Goal: Information Seeking & Learning: Understand process/instructions

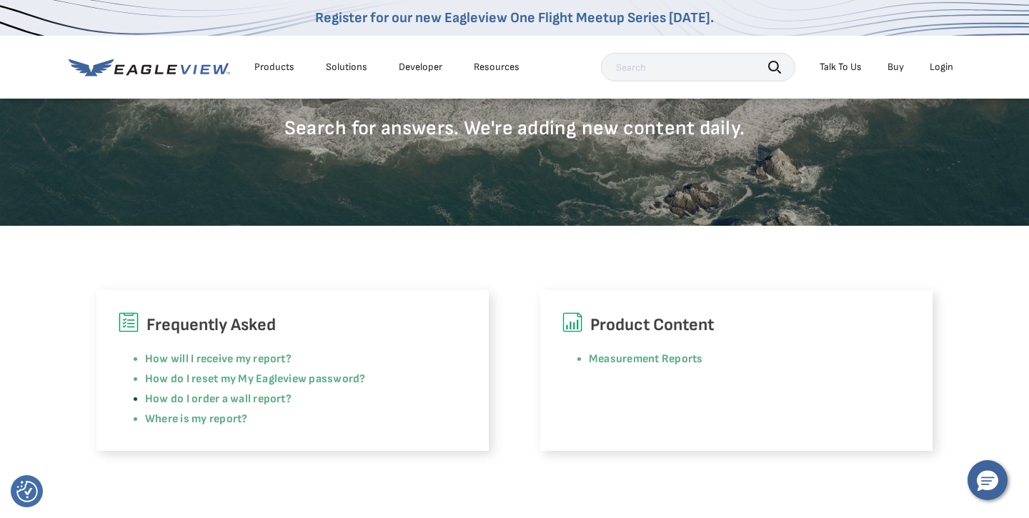
scroll to position [228, 0]
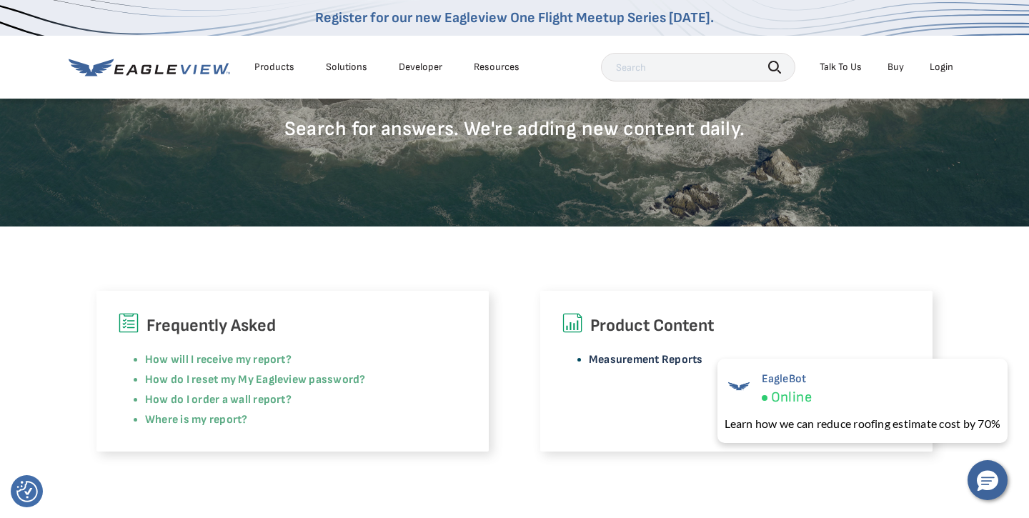
click at [635, 363] on link "Measurement Reports" at bounding box center [646, 360] width 114 height 14
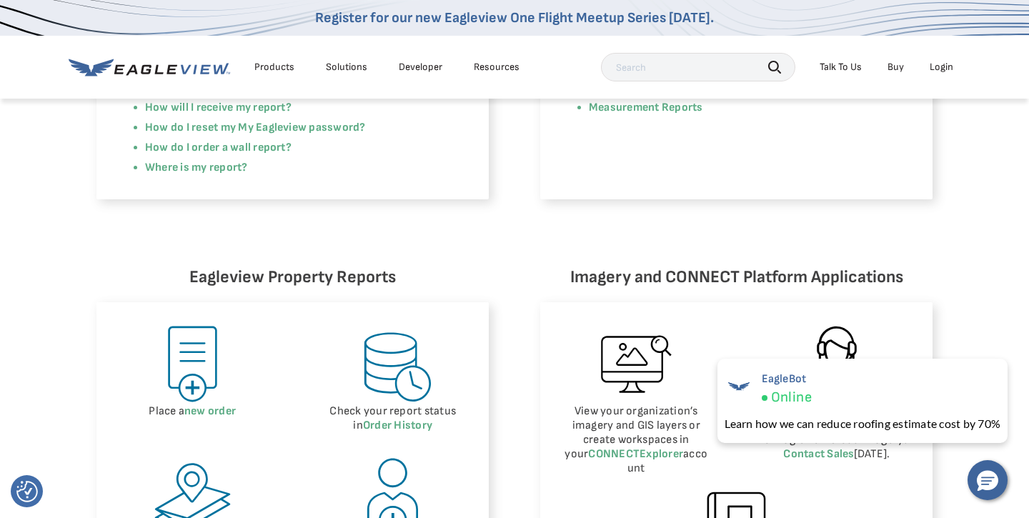
scroll to position [595, 0]
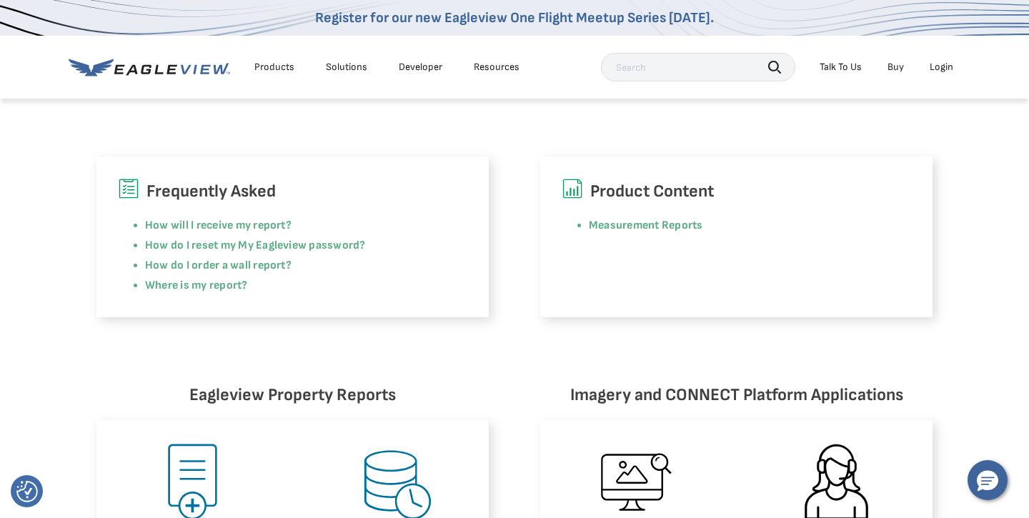
scroll to position [354, 0]
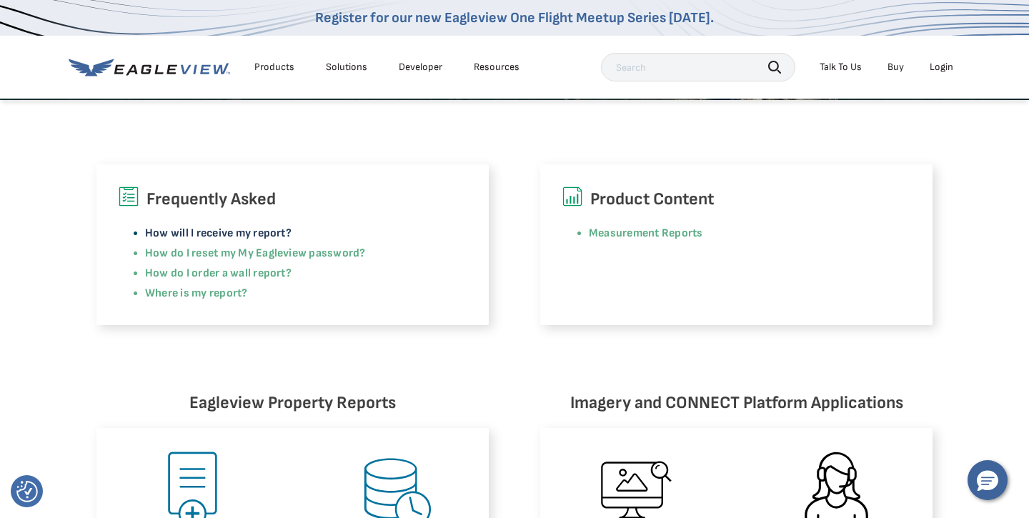
click at [227, 233] on link "How will I receive my report?" at bounding box center [218, 233] width 146 height 14
